Goal: Information Seeking & Learning: Check status

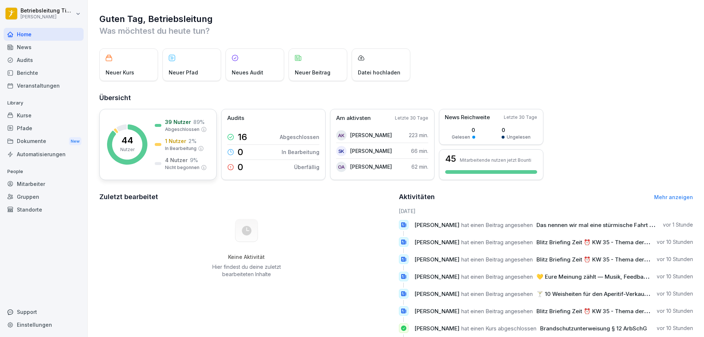
click at [129, 142] on p "44" at bounding box center [127, 140] width 12 height 9
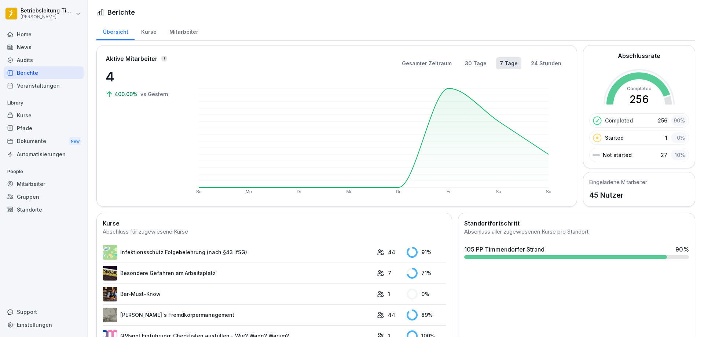
click at [164, 252] on link "Infektionsschutz Folgebelehrung (nach §43 IfSG)" at bounding box center [238, 252] width 270 height 15
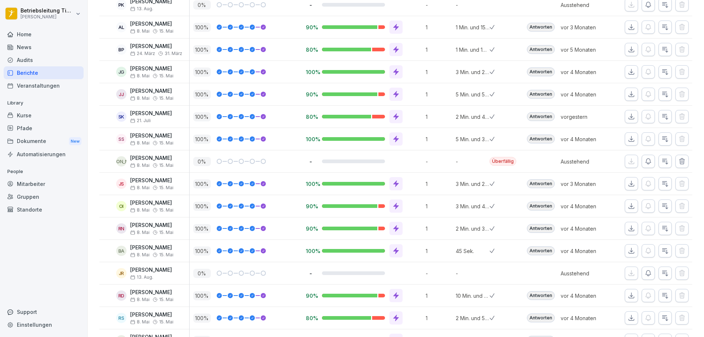
scroll to position [622, 0]
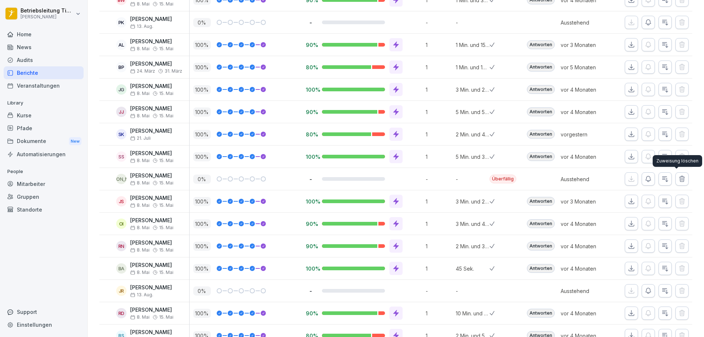
click at [678, 179] on icon "button" at bounding box center [681, 178] width 7 height 7
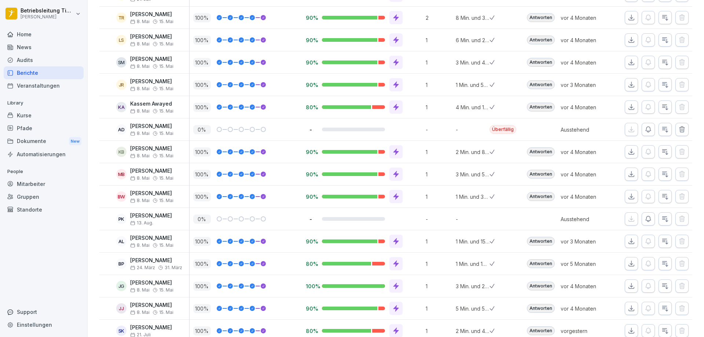
scroll to position [380, 0]
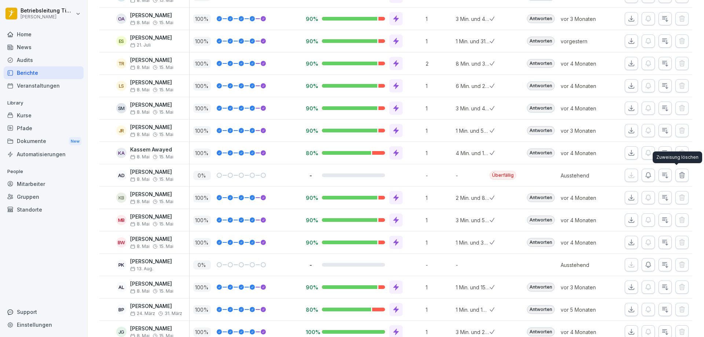
click at [679, 175] on icon "button" at bounding box center [681, 174] width 5 height 5
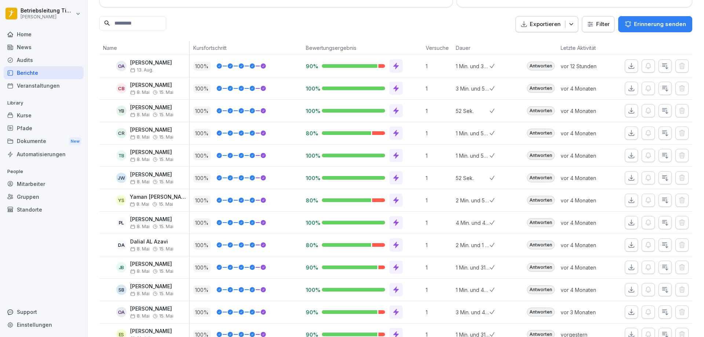
scroll to position [0, 0]
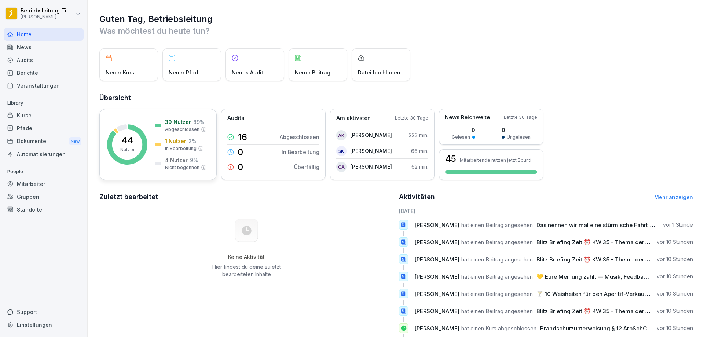
click at [131, 146] on div "44 Nutzer" at bounding box center [127, 144] width 14 height 17
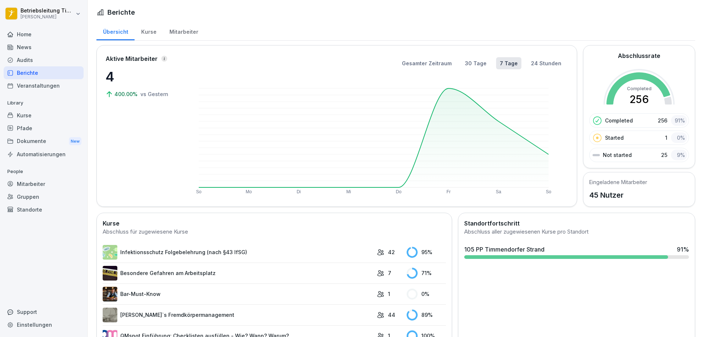
click at [148, 33] on div "Kurse" at bounding box center [148, 31] width 28 height 19
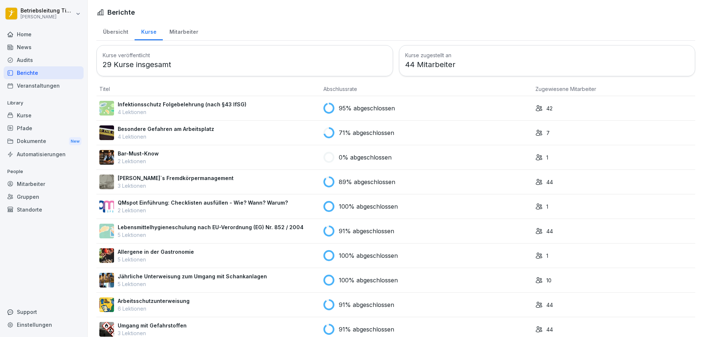
click at [149, 130] on p "Besondere Gefahren am Arbeitsplatz" at bounding box center [166, 129] width 96 height 8
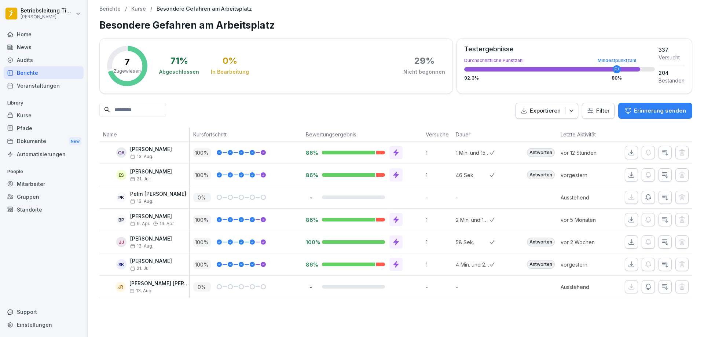
click at [135, 8] on p "Kurse" at bounding box center [138, 9] width 15 height 6
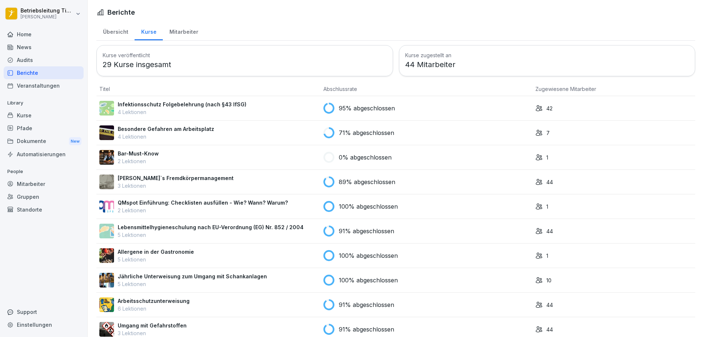
click at [145, 178] on p "[PERSON_NAME]`s Fremdkörpermanagement" at bounding box center [176, 178] width 116 height 8
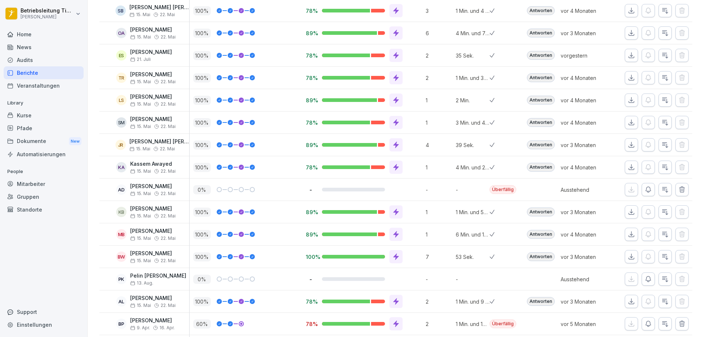
scroll to position [366, 0]
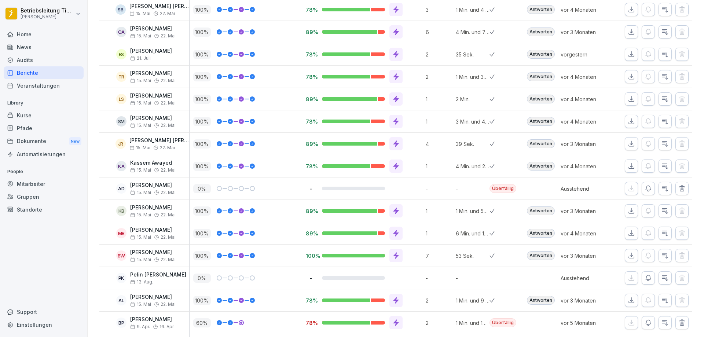
click at [678, 188] on icon "button" at bounding box center [681, 188] width 7 height 7
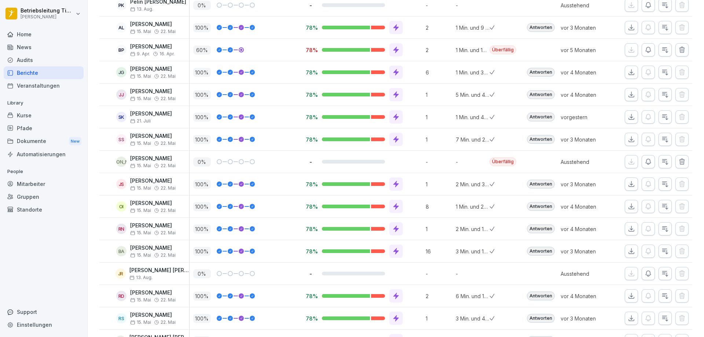
scroll to position [623, 0]
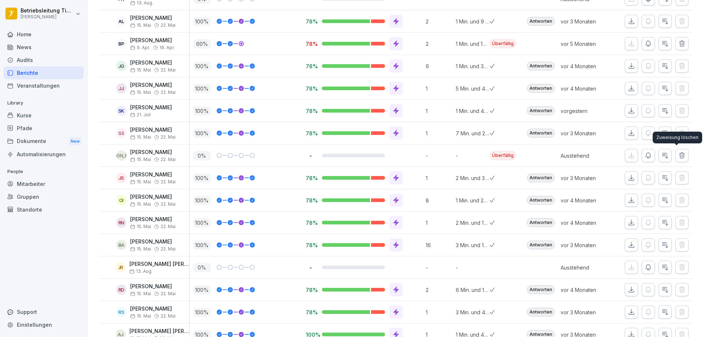
click at [679, 154] on icon "button" at bounding box center [681, 154] width 5 height 5
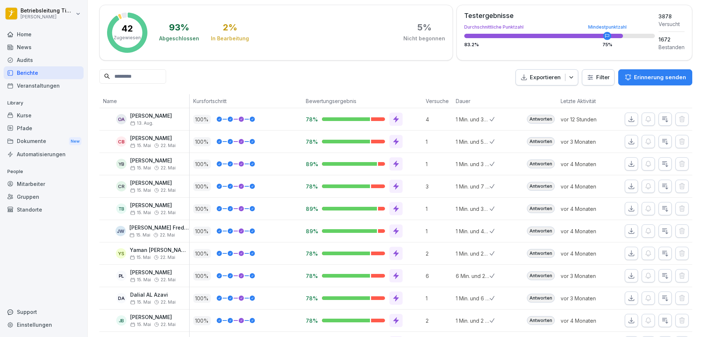
scroll to position [0, 0]
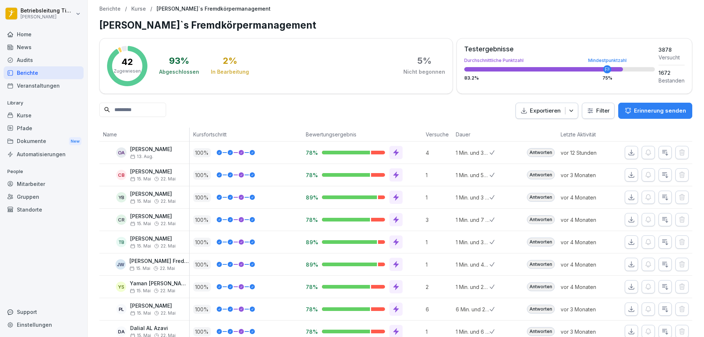
click at [139, 10] on p "Kurse" at bounding box center [138, 9] width 15 height 6
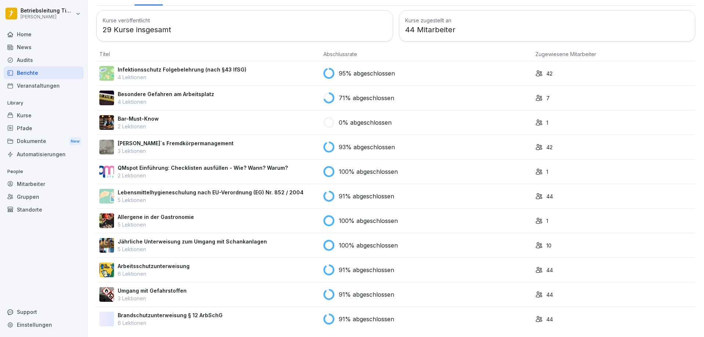
scroll to position [40, 0]
drag, startPoint x: 148, startPoint y: 310, endPoint x: 154, endPoint y: 310, distance: 6.2
click at [149, 311] on p "Brandschutzunterweisung § 12 ArbSchG" at bounding box center [170, 315] width 105 height 8
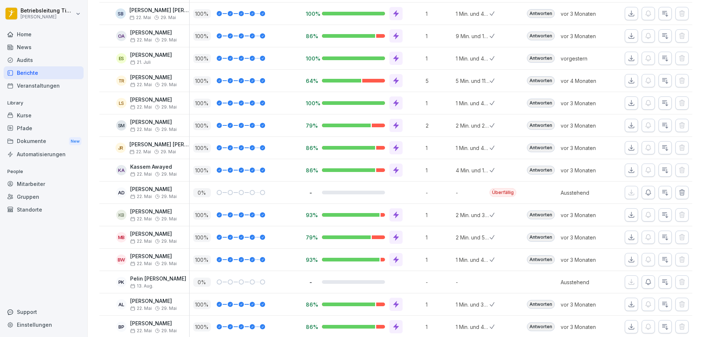
scroll to position [366, 0]
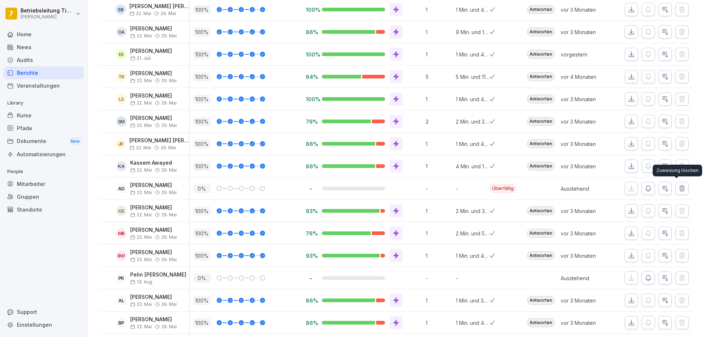
click at [679, 188] on icon "button" at bounding box center [681, 187] width 5 height 5
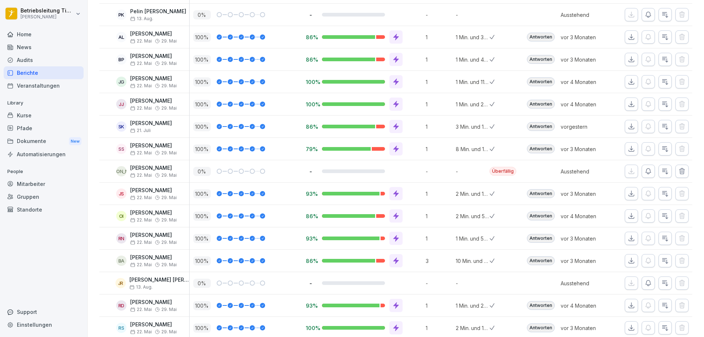
scroll to position [623, 0]
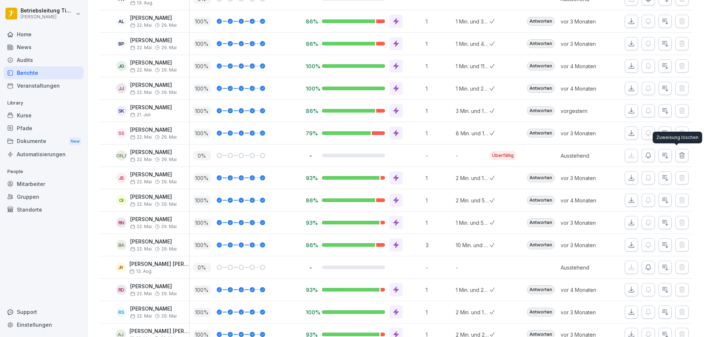
click at [678, 158] on icon "button" at bounding box center [681, 155] width 7 height 7
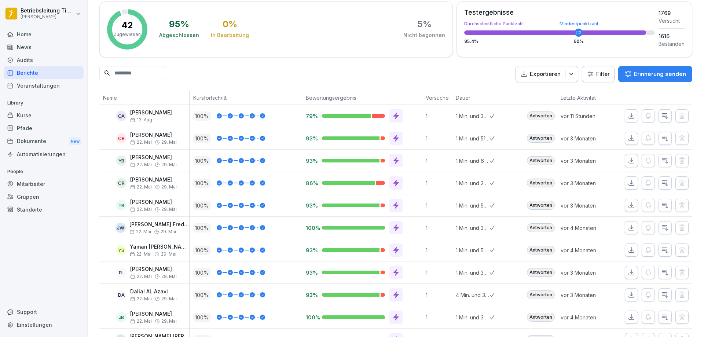
scroll to position [0, 0]
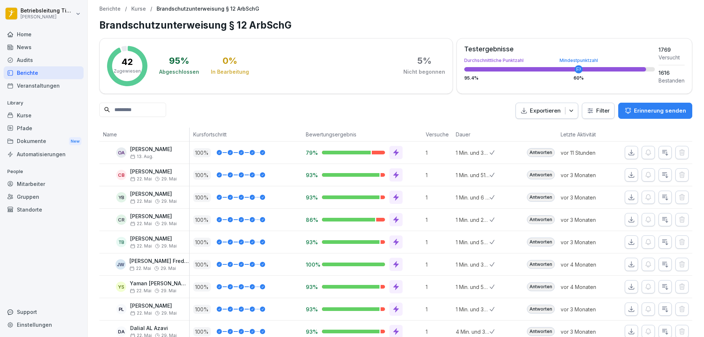
click at [137, 10] on p "Kurse" at bounding box center [138, 9] width 15 height 6
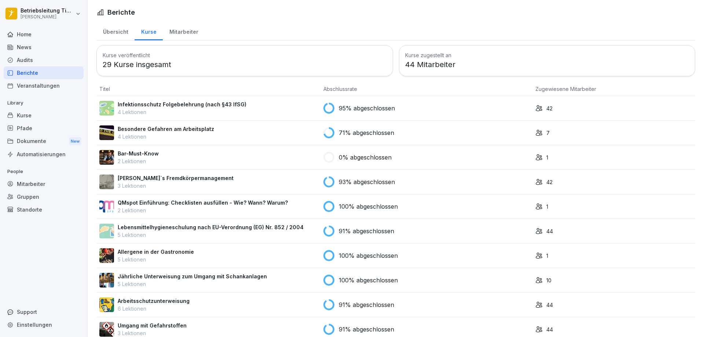
scroll to position [40, 0]
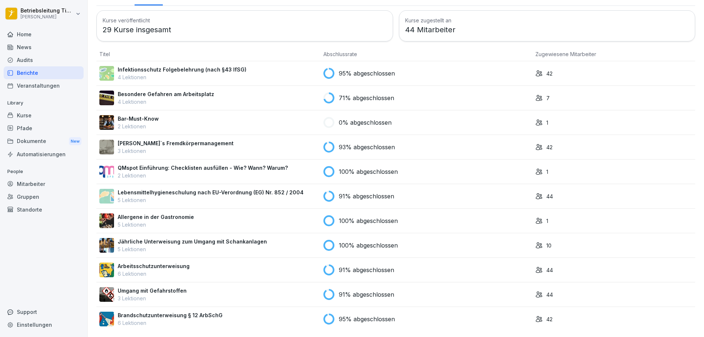
click at [133, 287] on p "Umgang mit Gefahrstoffen" at bounding box center [152, 291] width 69 height 8
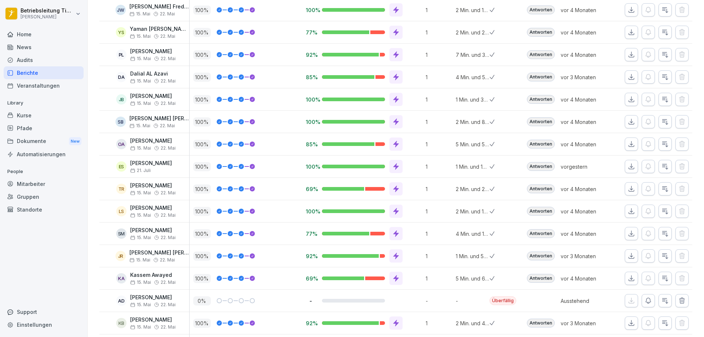
scroll to position [330, 0]
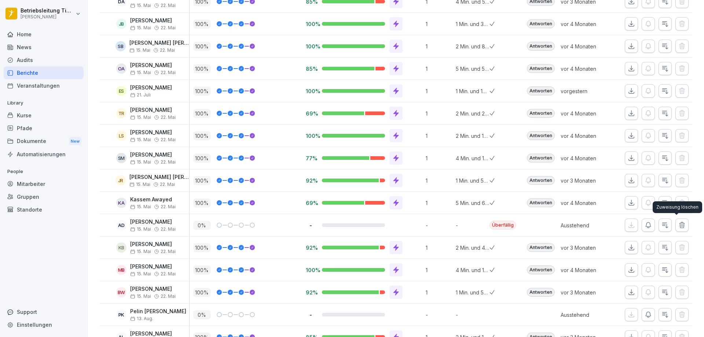
click at [679, 222] on icon "button" at bounding box center [681, 224] width 5 height 5
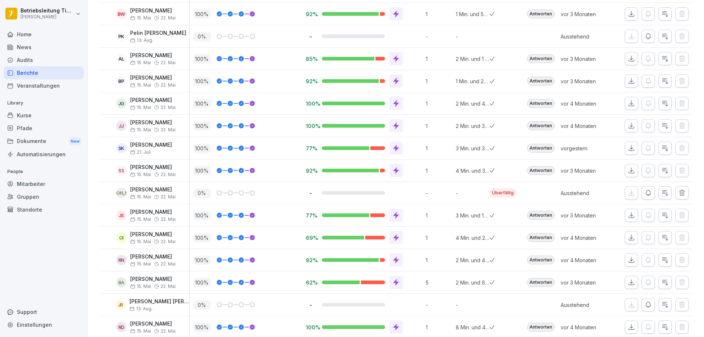
scroll to position [586, 0]
click at [678, 192] on icon "button" at bounding box center [681, 191] width 7 height 7
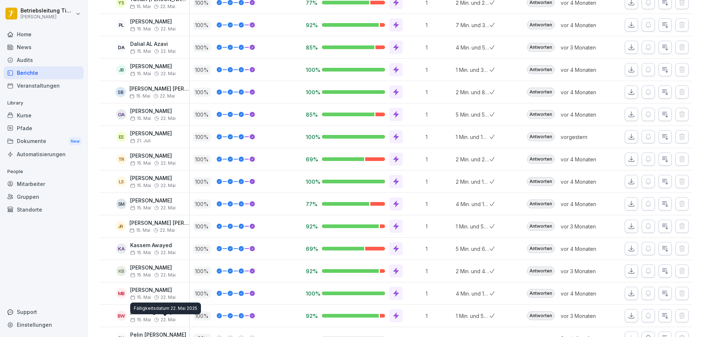
scroll to position [0, 0]
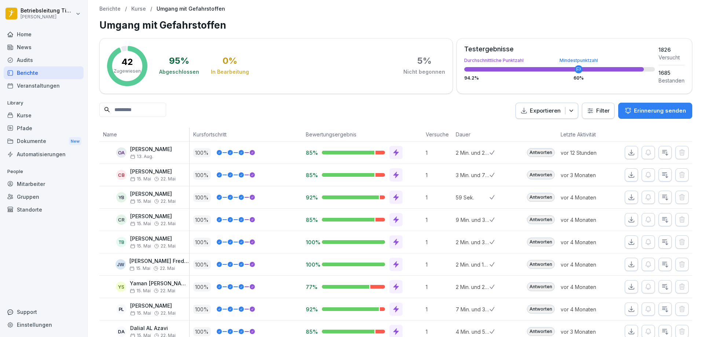
click at [138, 8] on p "Kurse" at bounding box center [138, 9] width 15 height 6
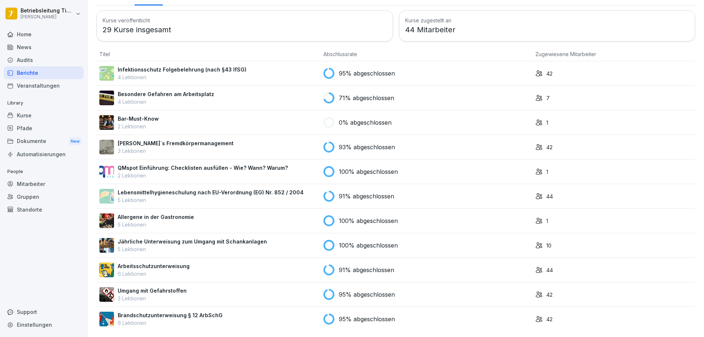
scroll to position [40, 0]
click at [142, 262] on p "Arbeitsschutzunterweisung" at bounding box center [154, 266] width 72 height 8
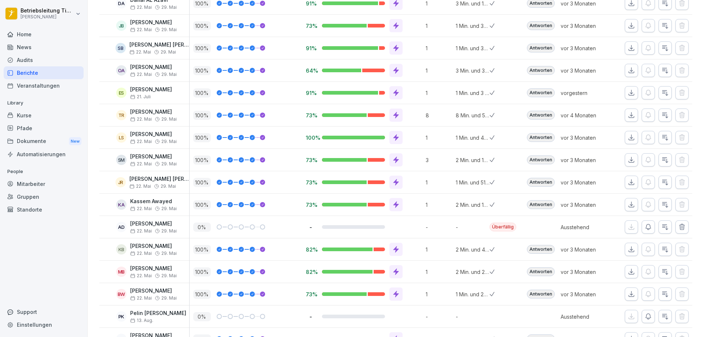
scroll to position [366, 0]
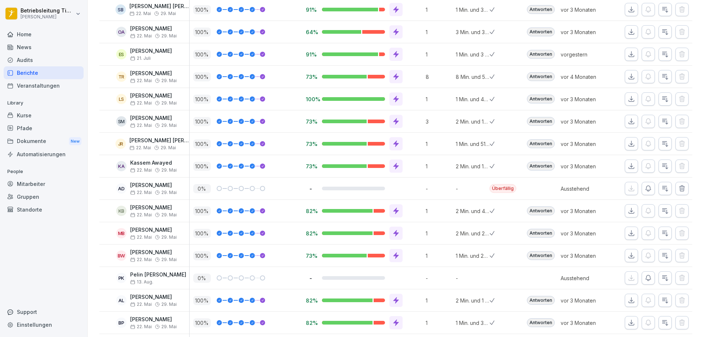
click at [678, 189] on icon "button" at bounding box center [681, 188] width 7 height 7
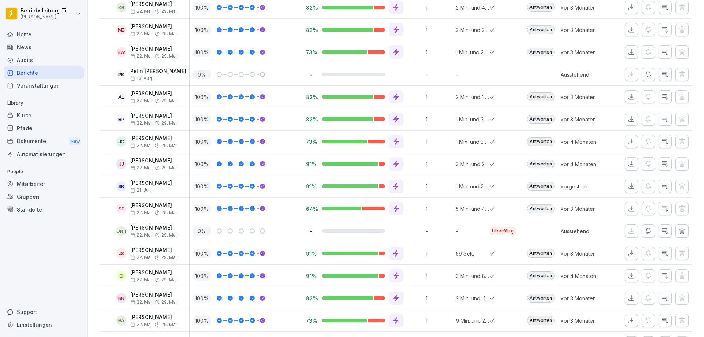
scroll to position [550, 0]
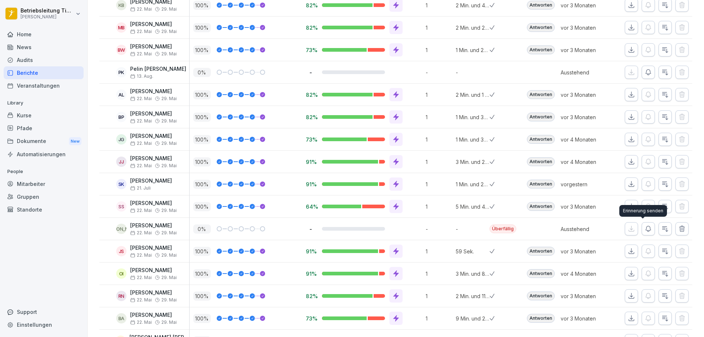
click at [678, 230] on icon "button" at bounding box center [681, 228] width 7 height 7
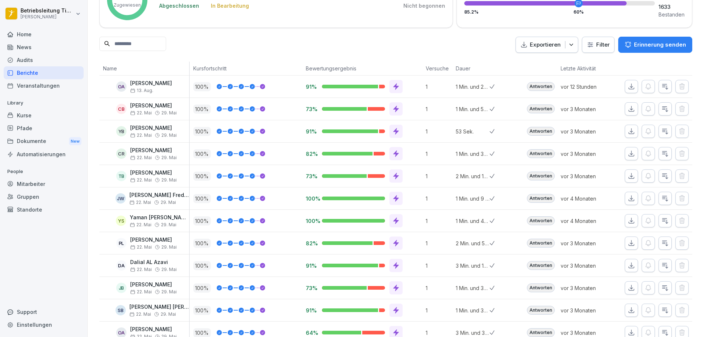
scroll to position [0, 0]
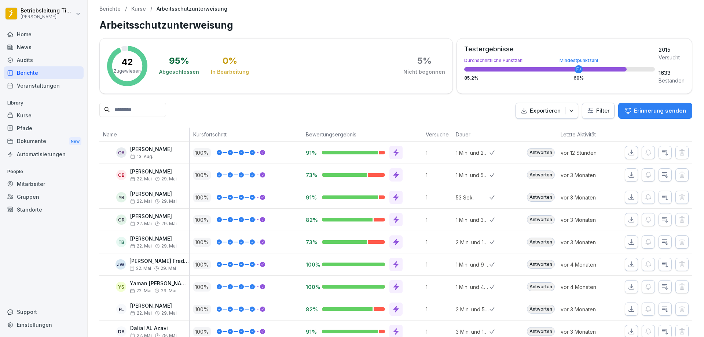
click at [137, 9] on p "Kurse" at bounding box center [138, 9] width 15 height 6
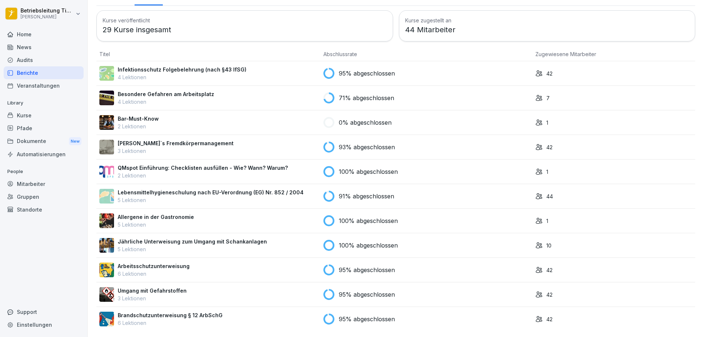
scroll to position [40, 0]
click at [151, 237] on p "Jährliche Unterweisung zum Umgang mit Schankanlagen" at bounding box center [192, 241] width 149 height 8
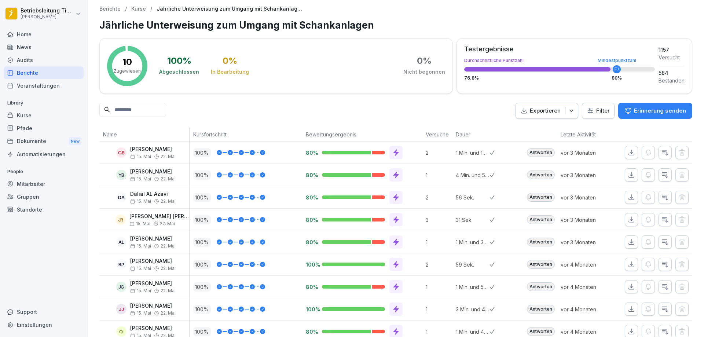
click at [139, 8] on p "Kurse" at bounding box center [138, 9] width 15 height 6
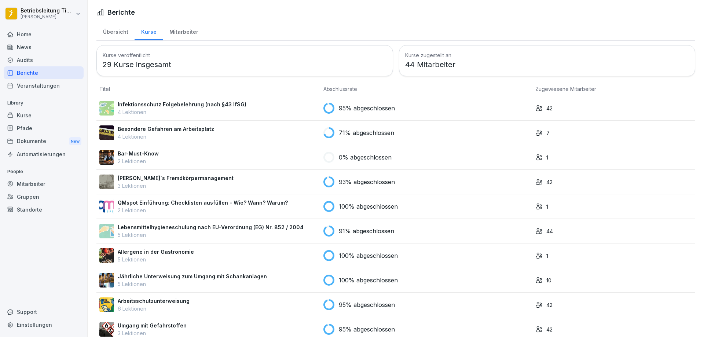
click at [140, 178] on p "[PERSON_NAME]`s Fremdkörpermanagement" at bounding box center [176, 178] width 116 height 8
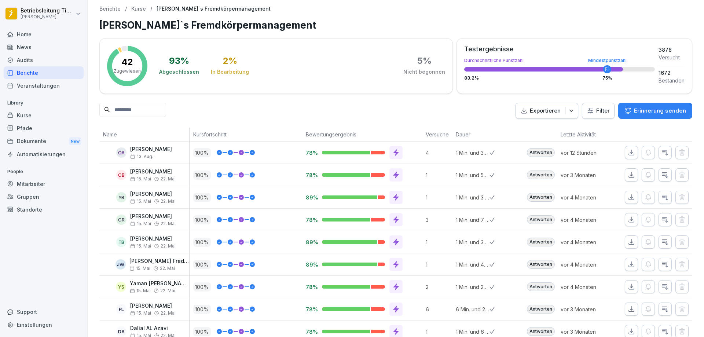
click at [138, 8] on p "Kurse" at bounding box center [138, 9] width 15 height 6
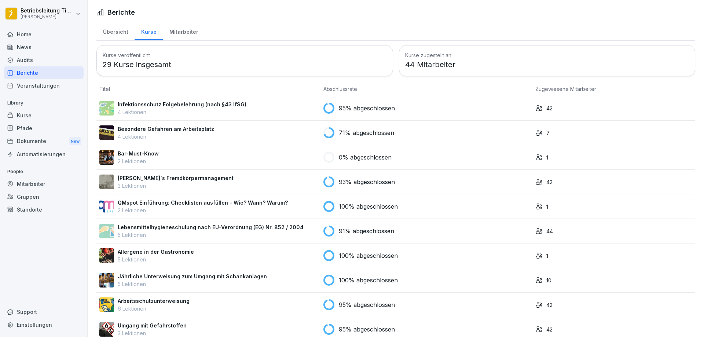
click at [162, 227] on p "Lebensmittelhygieneschulung nach EU-Verordnung (EG) Nr. 852 / 2004" at bounding box center [211, 227] width 186 height 8
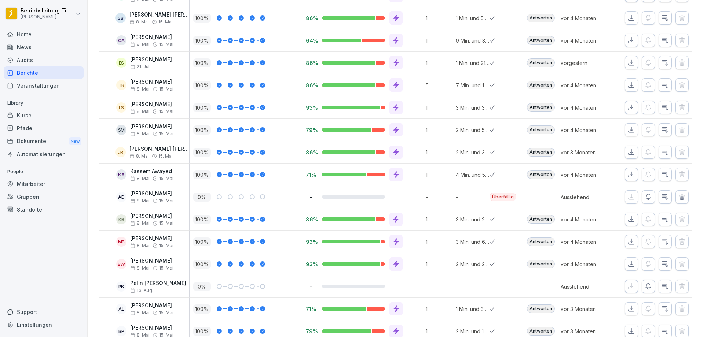
scroll to position [366, 0]
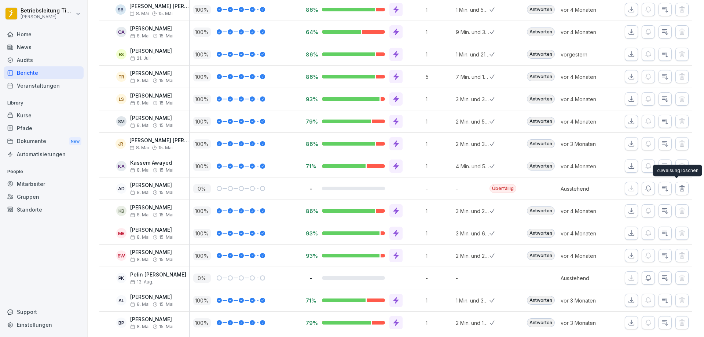
click at [679, 187] on icon "button" at bounding box center [681, 187] width 5 height 5
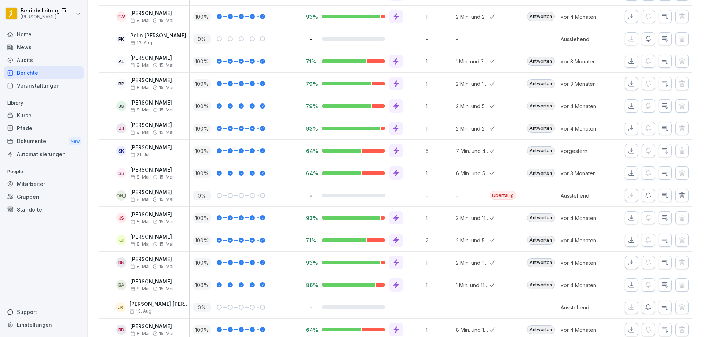
scroll to position [586, 0]
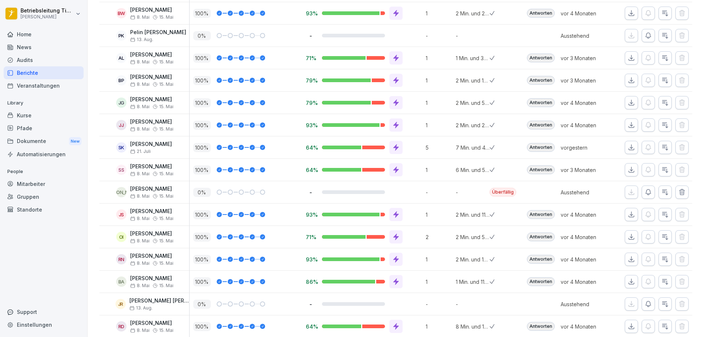
click at [679, 191] on icon "button" at bounding box center [681, 191] width 5 height 5
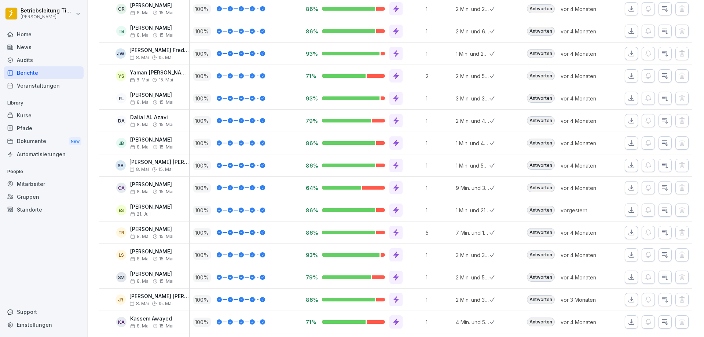
scroll to position [0, 0]
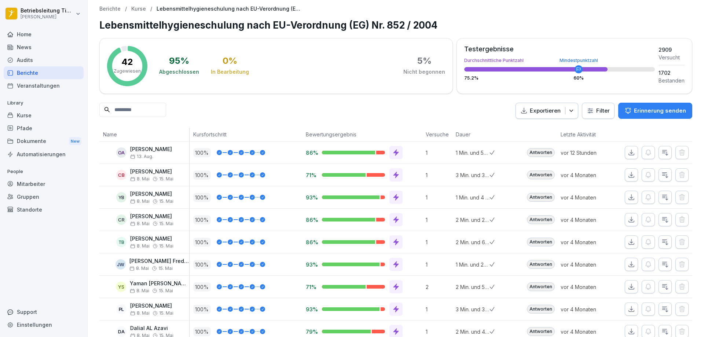
click at [138, 8] on p "Kurse" at bounding box center [138, 9] width 15 height 6
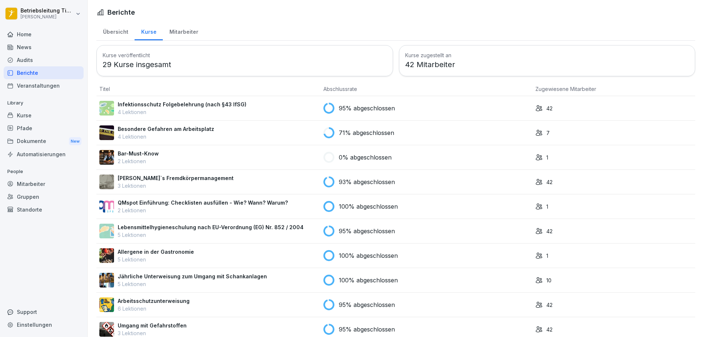
click at [150, 178] on p "[PERSON_NAME]`s Fremdkörpermanagement" at bounding box center [176, 178] width 116 height 8
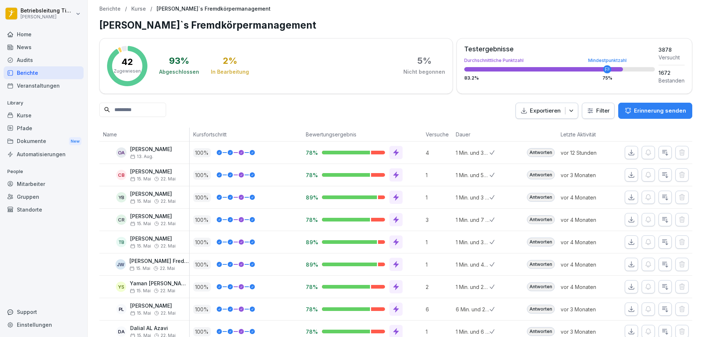
click at [138, 7] on p "Kurse" at bounding box center [138, 9] width 15 height 6
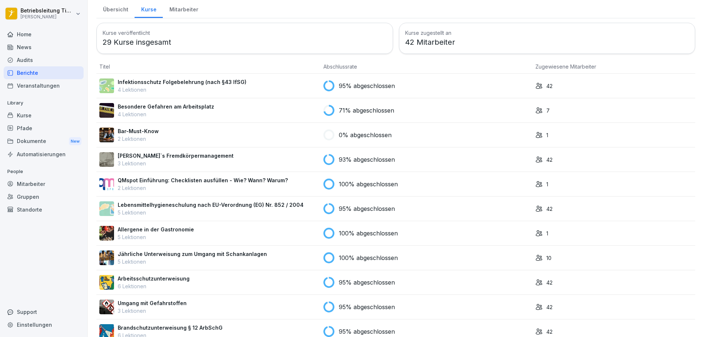
scroll to position [40, 0]
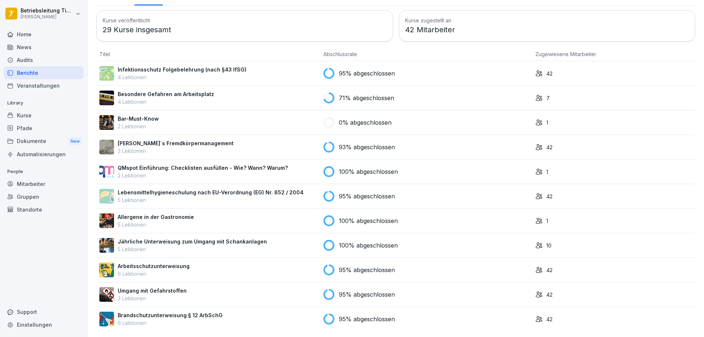
click at [152, 90] on p "Besondere Gefahren am Arbeitsplatz" at bounding box center [166, 94] width 96 height 8
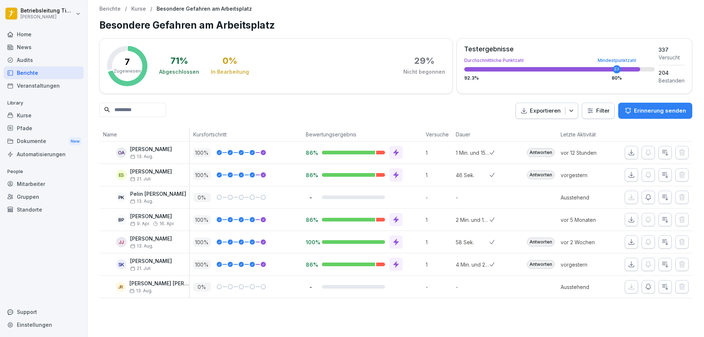
click at [137, 9] on p "Kurse" at bounding box center [138, 9] width 15 height 6
